Goal: Check status: Check status

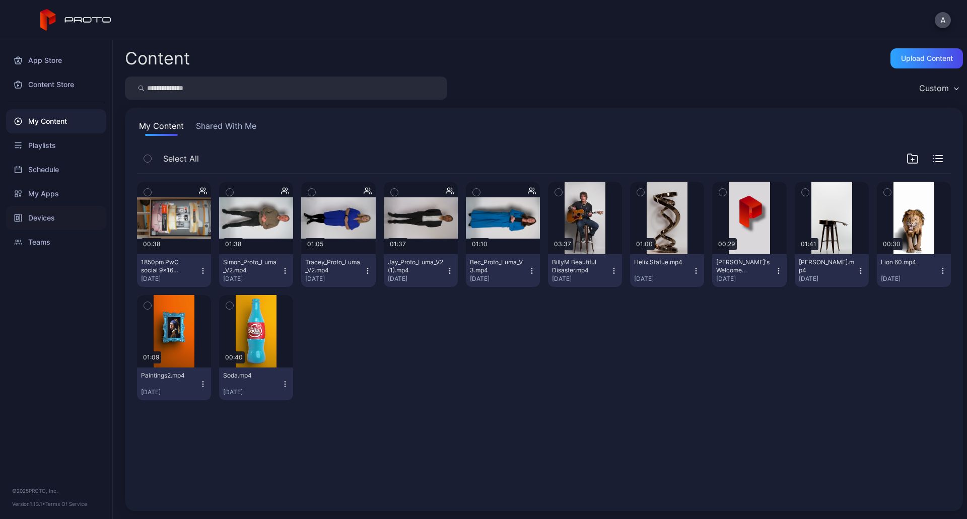
click at [63, 220] on div "Devices" at bounding box center [56, 218] width 100 height 24
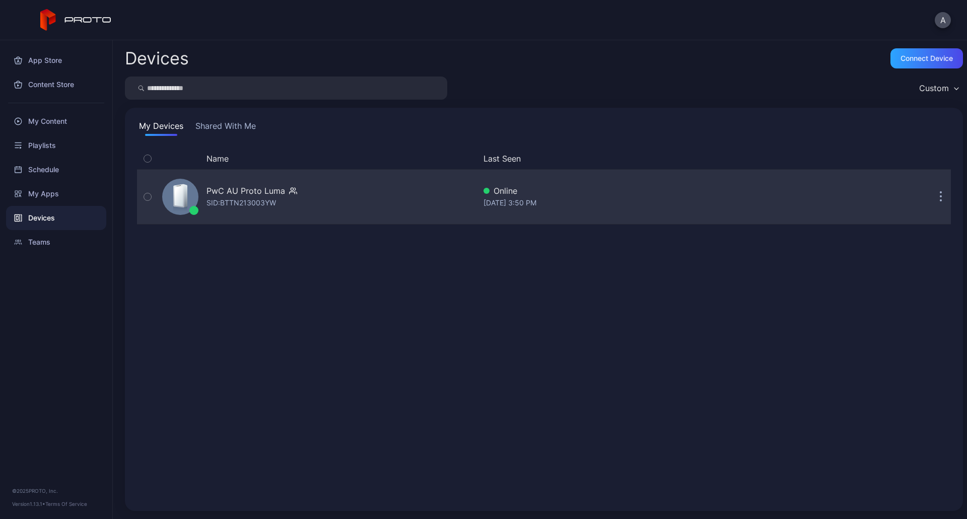
click at [417, 207] on div "PwC AU Proto [PERSON_NAME]: BTTN213003YW" at bounding box center [316, 197] width 317 height 50
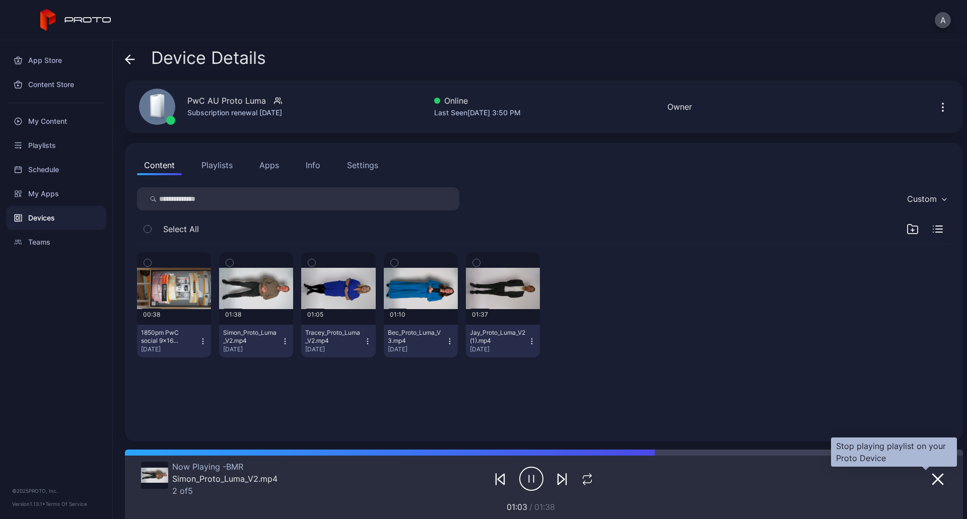
click at [932, 482] on icon "button" at bounding box center [938, 479] width 12 height 12
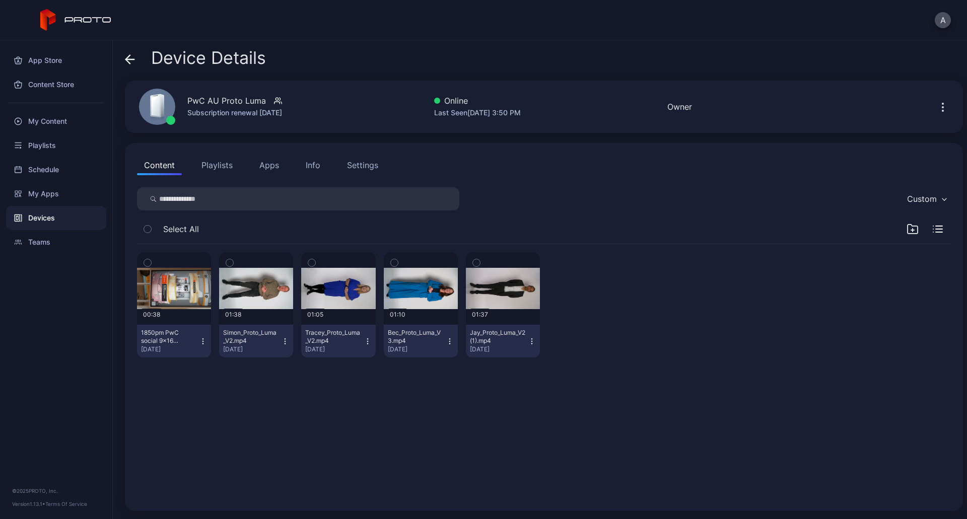
click at [937, 110] on button "button" at bounding box center [943, 107] width 16 height 20
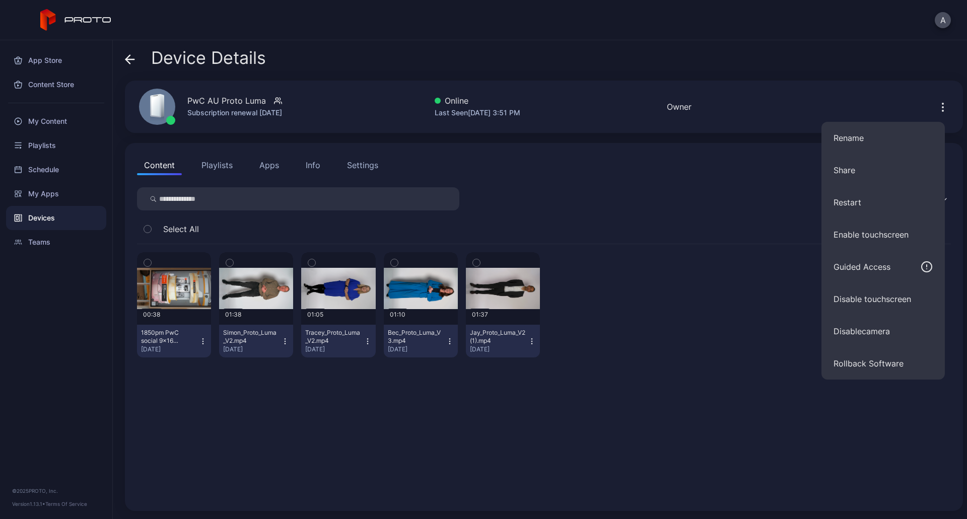
click at [877, 438] on div "00:38 1850pm PwC social 9x16 V3.mp4 [DATE] 01:38 Simon_Proto_Luma_V2.mp4 [DATE]…" at bounding box center [544, 371] width 830 height 271
